Goal: Find contact information: Obtain details needed to contact an individual or organization

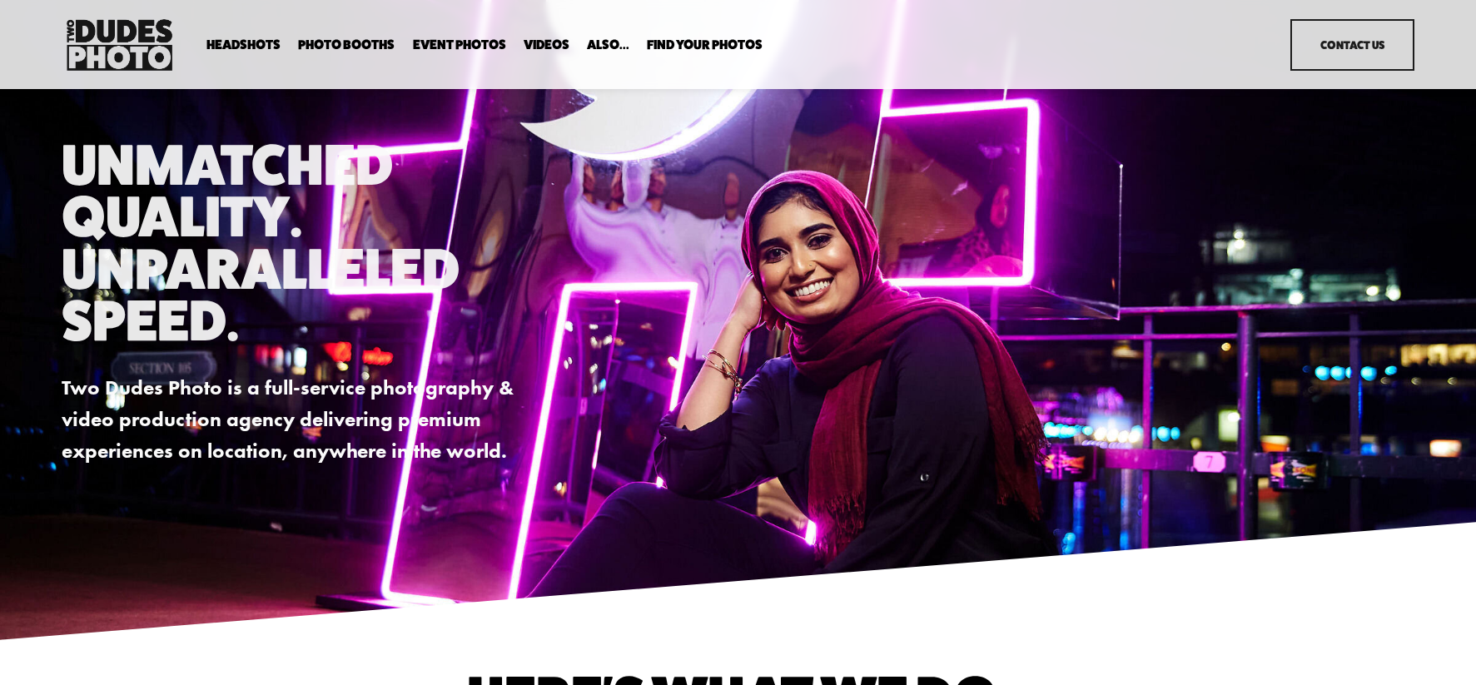
click at [1349, 52] on link "Contact Us" at bounding box center [1352, 45] width 123 height 52
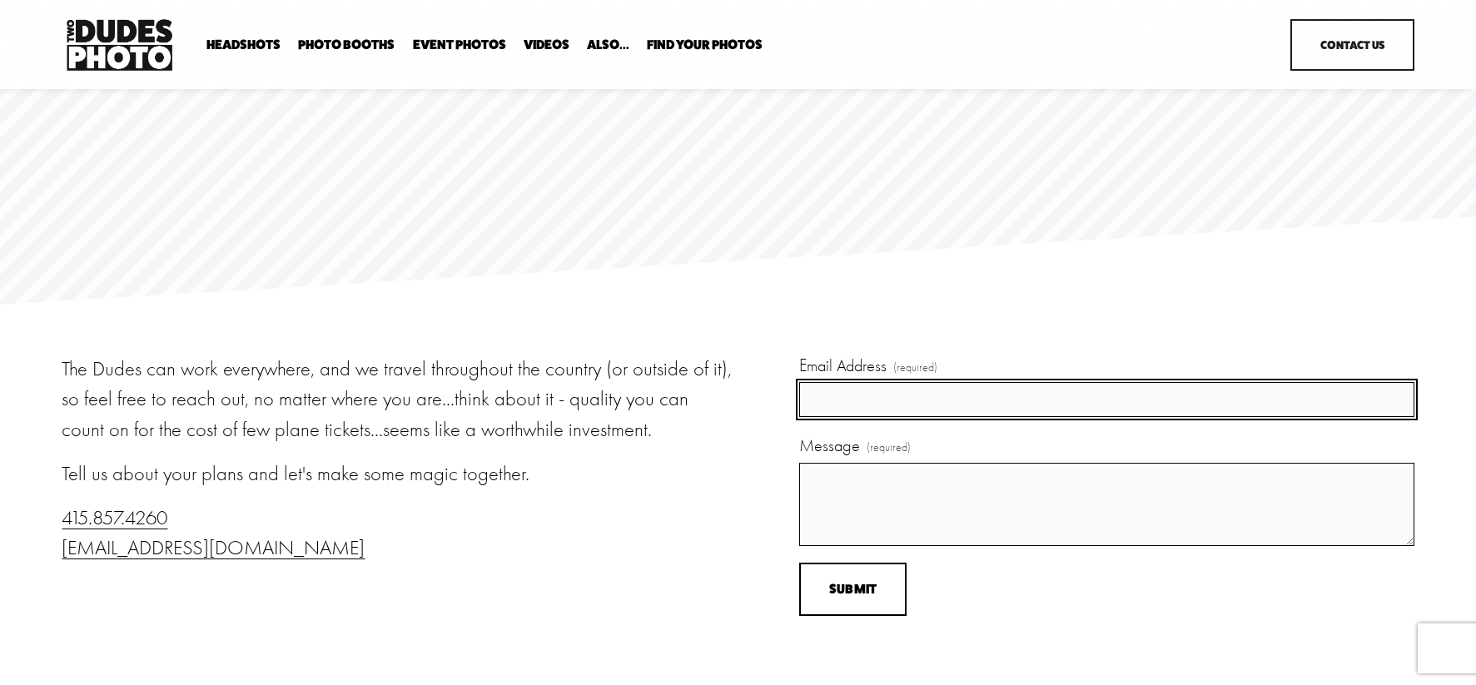
click at [908, 393] on input "Email Address (required)" at bounding box center [1106, 399] width 614 height 35
type input "[EMAIL_ADDRESS][DOMAIN_NAME]"
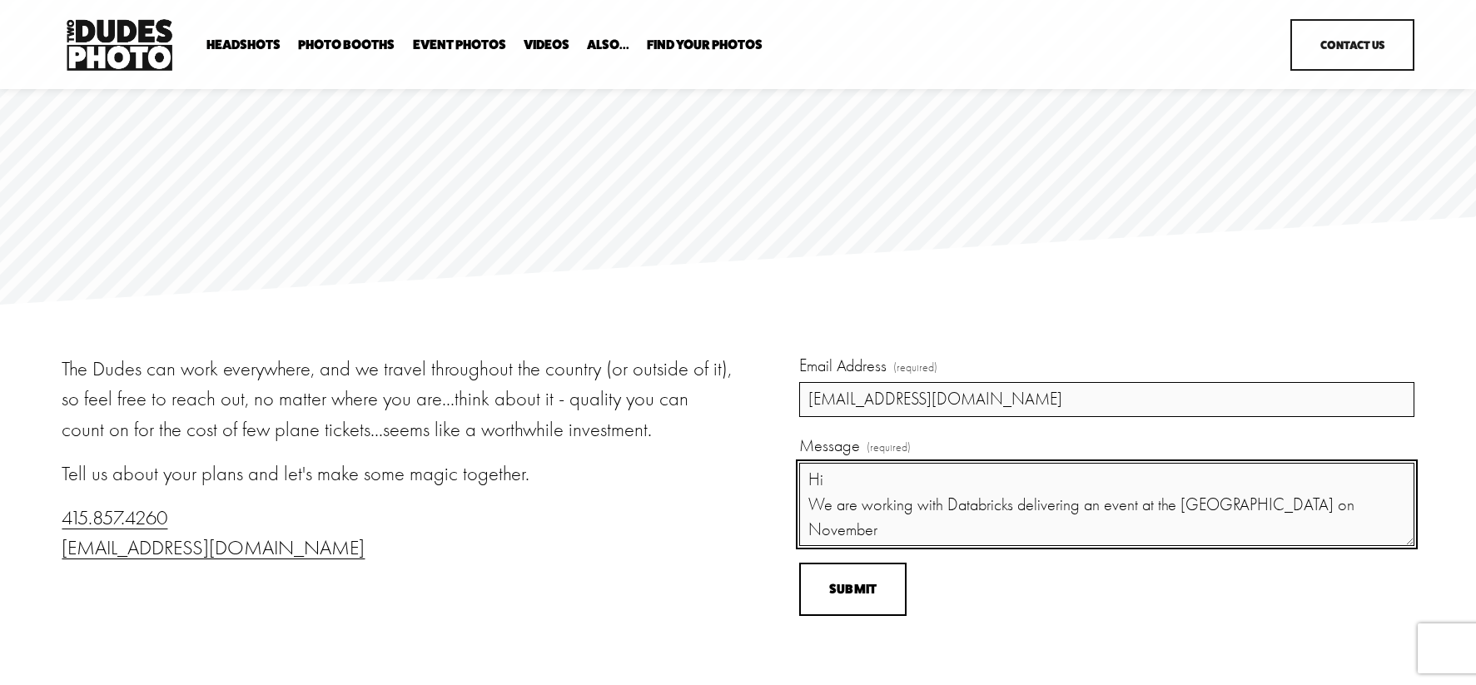
type textarea "Hi We are working with Databricks delivering an event at the [GEOGRAPHIC_DATA] …"
